Goal: Task Accomplishment & Management: Manage account settings

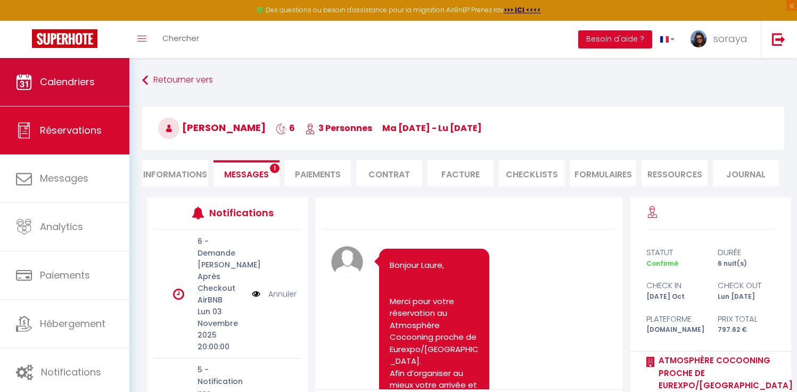
click at [94, 86] on span "Calendriers" at bounding box center [67, 81] width 55 height 13
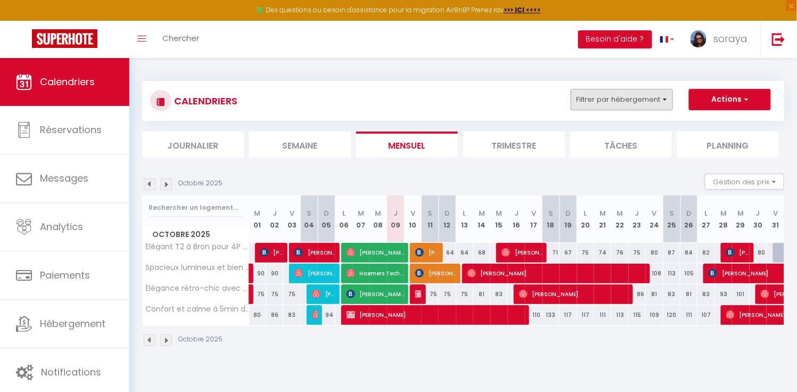
click at [651, 100] on button "Filtrer par hébergement" at bounding box center [621, 99] width 102 height 21
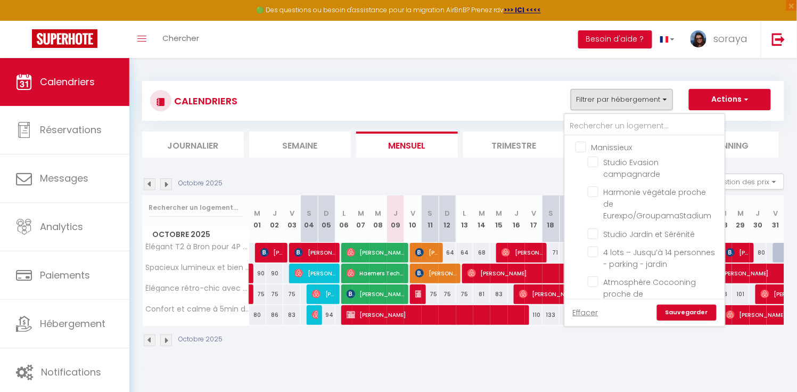
click at [584, 147] on input "Manissieux" at bounding box center [655, 146] width 160 height 11
checkbox input "true"
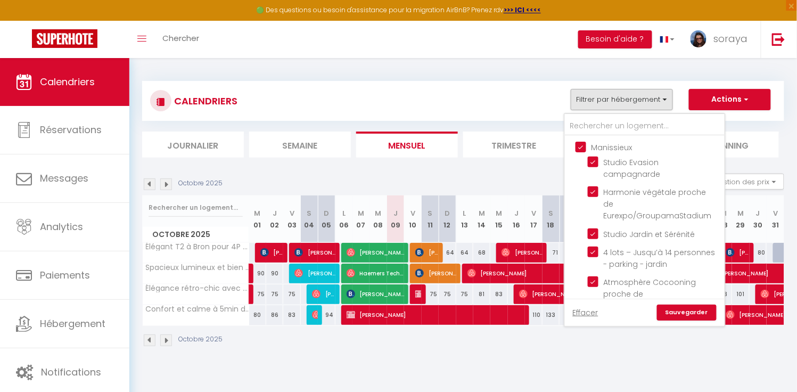
checkbox input "true"
checkbox input "false"
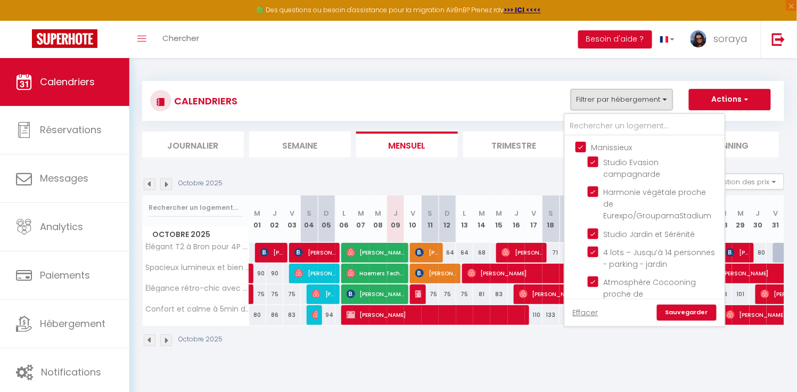
checkbox input "false"
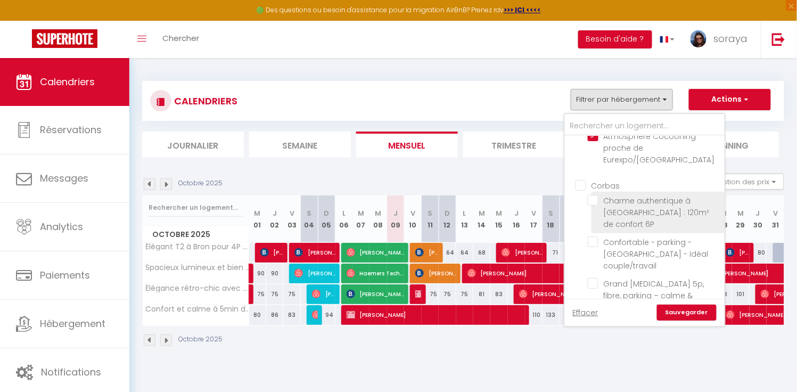
scroll to position [145, 0]
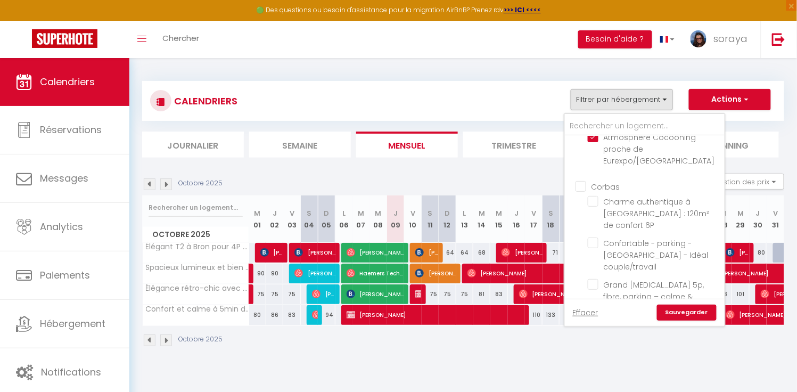
click at [579, 180] on input "Corbas" at bounding box center [655, 185] width 160 height 11
checkbox input "true"
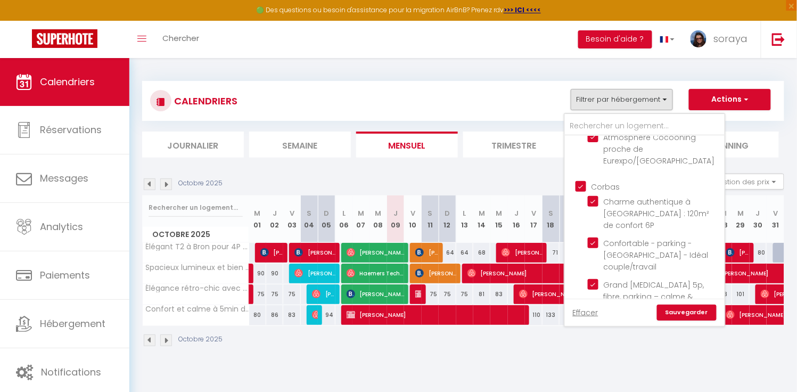
checkbox input "true"
checkbox input "false"
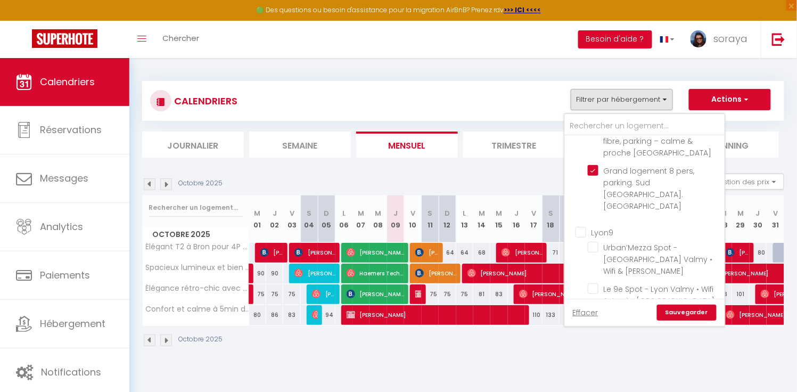
scroll to position [299, 0]
click at [584, 222] on ul "Lyon9 Urban’Mezza Spot - [GEOGRAPHIC_DATA] Valmy • Wifi & Métro Le 9e Spot - Ly…" at bounding box center [645, 269] width 160 height 94
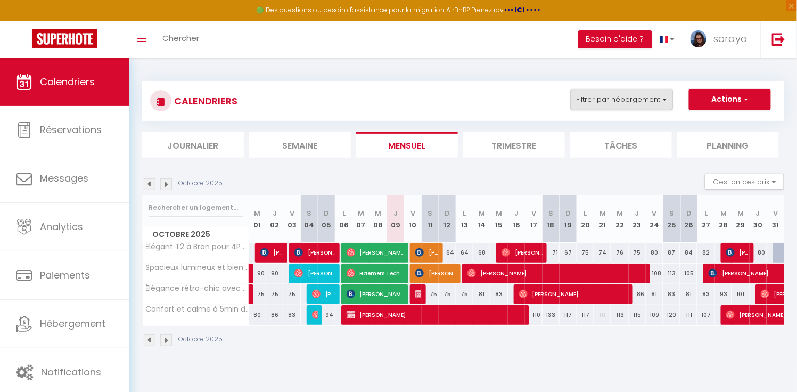
click at [613, 109] on button "Filtrer par hébergement" at bounding box center [621, 99] width 102 height 21
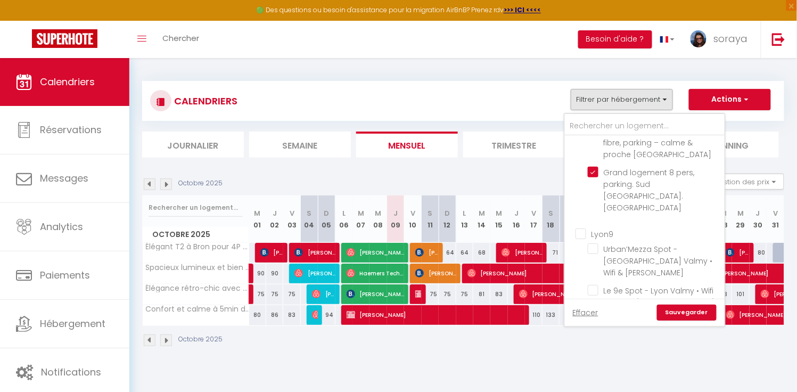
click at [584, 227] on input "Lyon9" at bounding box center [655, 232] width 160 height 11
checkbox input "true"
click at [677, 314] on link "Sauvegarder" at bounding box center [687, 312] width 60 height 16
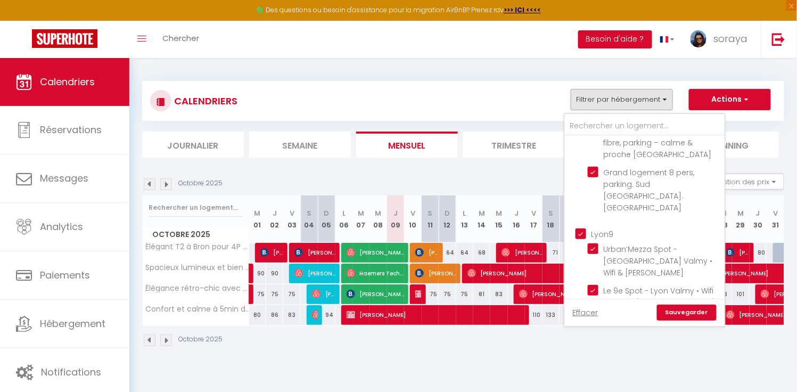
select select
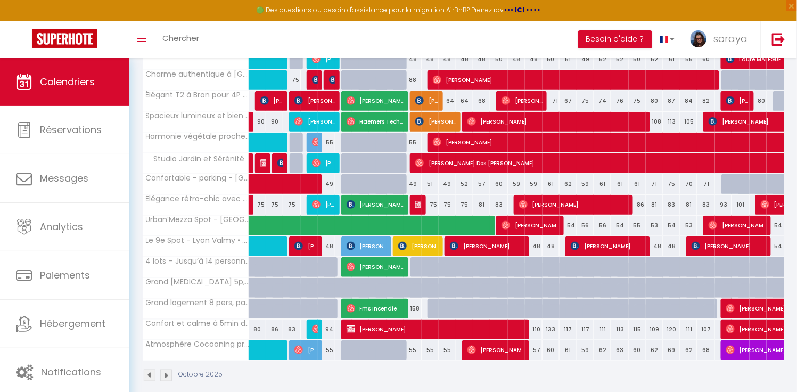
scroll to position [205, 0]
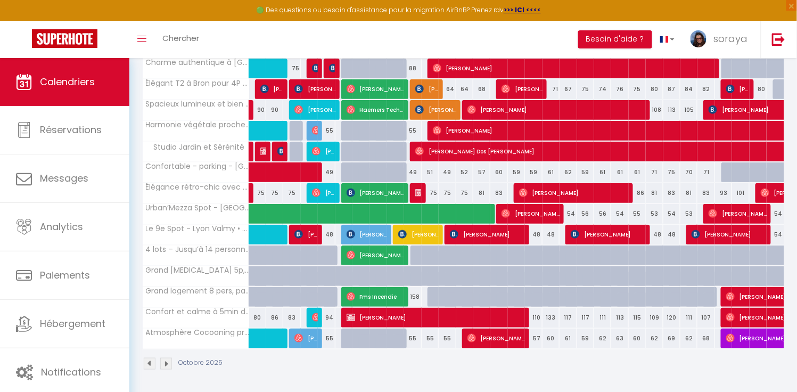
click at [433, 234] on span "[PERSON_NAME]" at bounding box center [418, 234] width 41 height 20
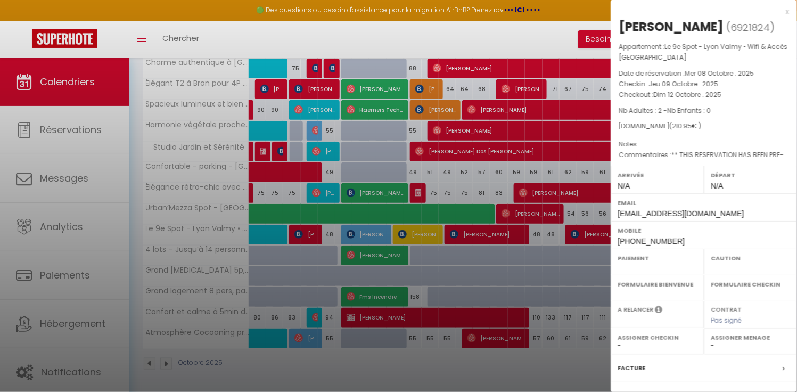
select select "OK"
select select "KO"
select select "0"
select select "1"
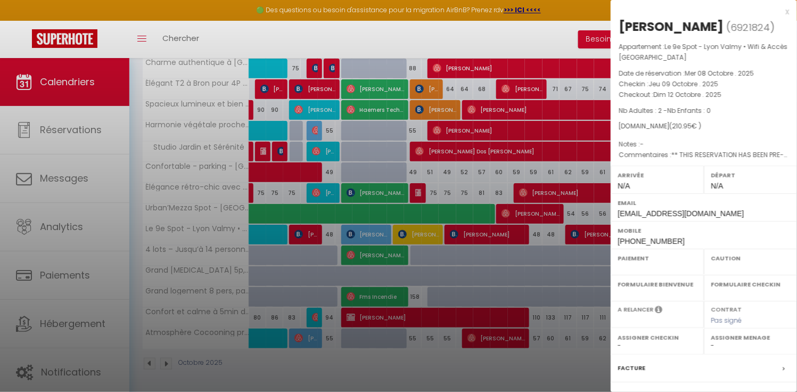
select select
select select "38531"
click at [370, 363] on div at bounding box center [398, 196] width 797 height 392
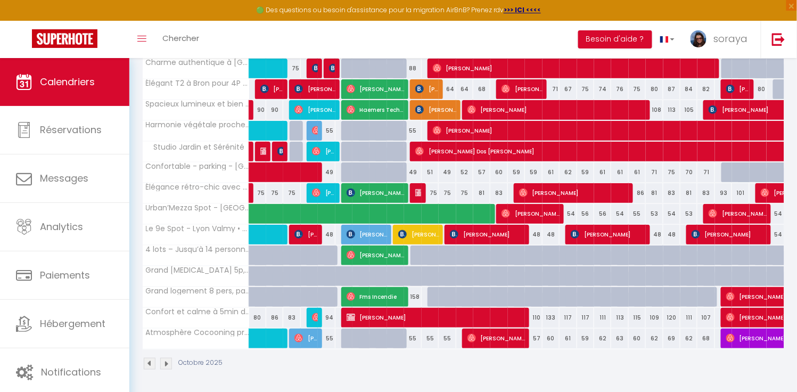
click at [419, 229] on span "[PERSON_NAME]" at bounding box center [418, 234] width 41 height 20
